Goal: Check status: Check status

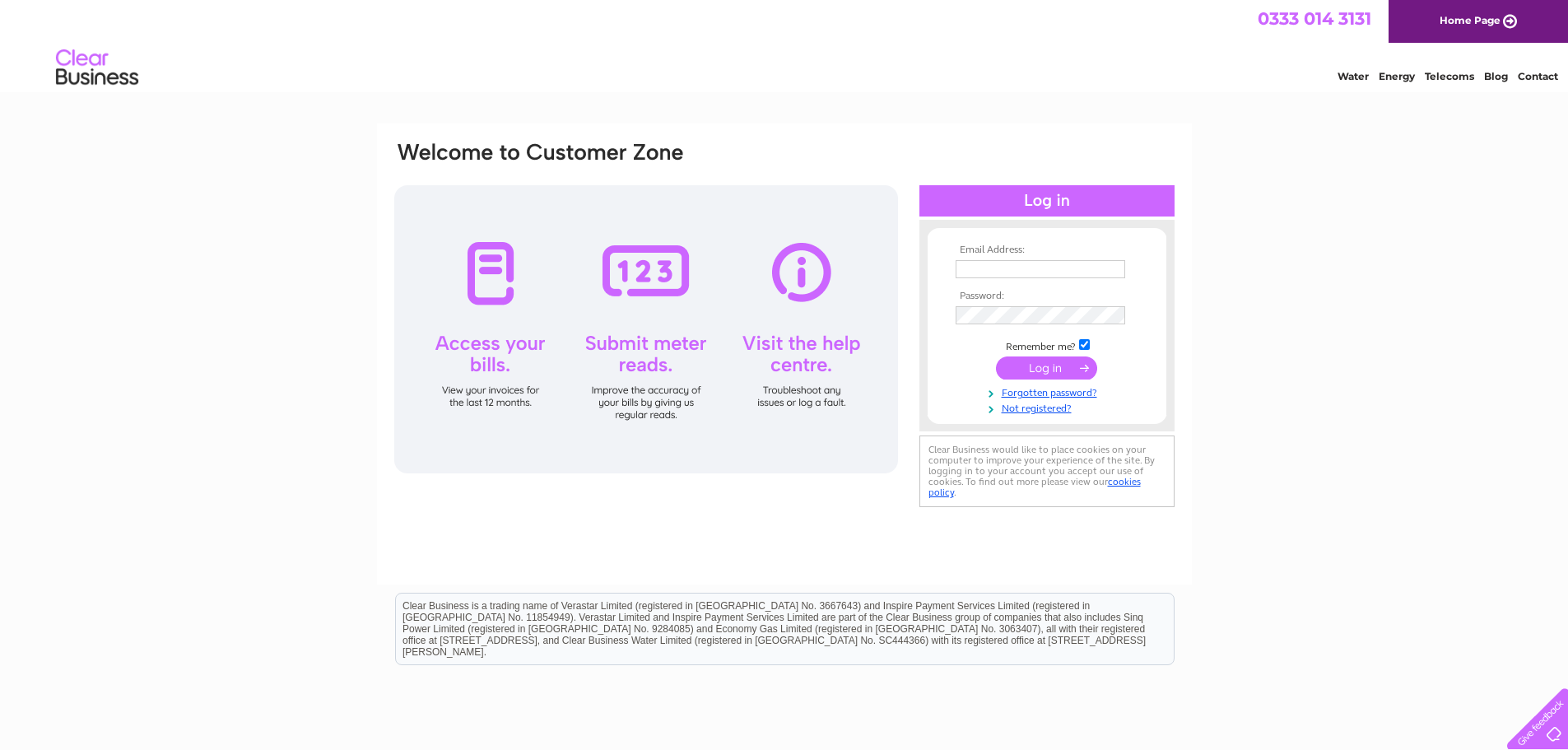
type input "faouf@perlehotels.com"
click at [1047, 367] on input "submit" at bounding box center [1046, 368] width 101 height 23
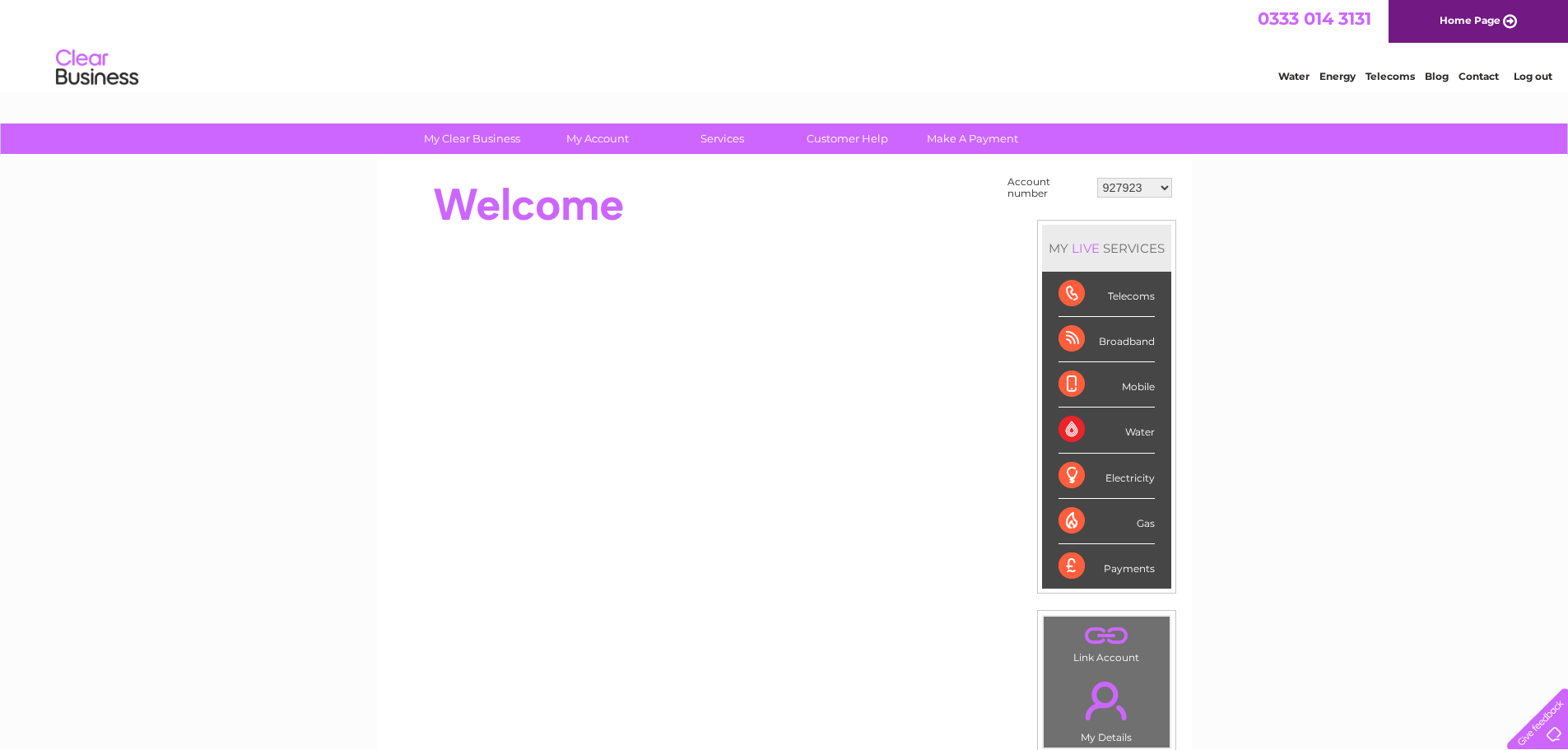
click at [1134, 190] on select "927923 30325689" at bounding box center [1134, 188] width 75 height 20
select select "30325689"
click at [1097, 178] on select "927923 30325689" at bounding box center [1134, 188] width 75 height 20
